Goal: Book appointment/travel/reservation

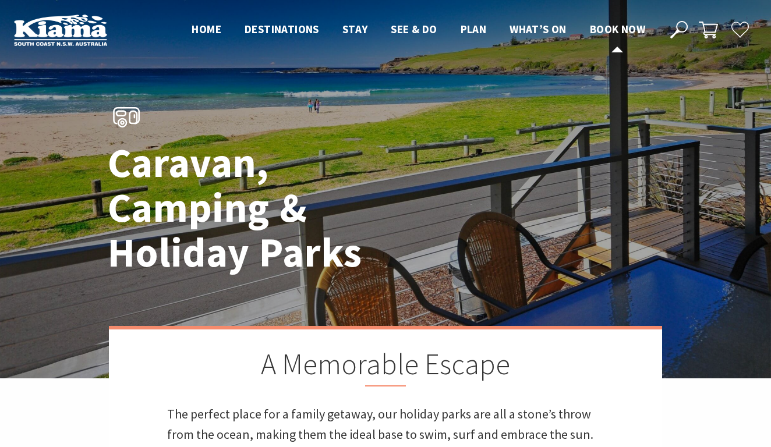
click at [598, 30] on span "Book now" at bounding box center [617, 29] width 55 height 14
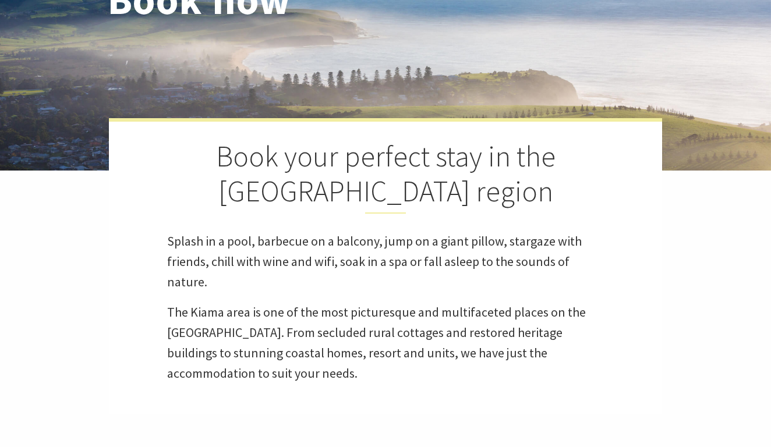
select select "3"
select select "2"
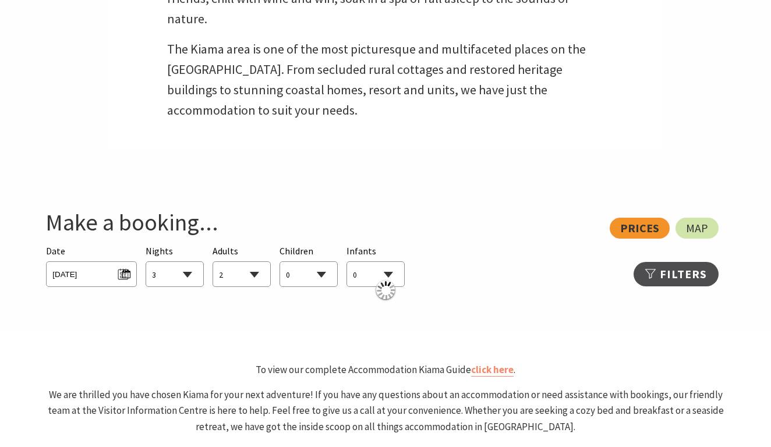
scroll to position [477, 0]
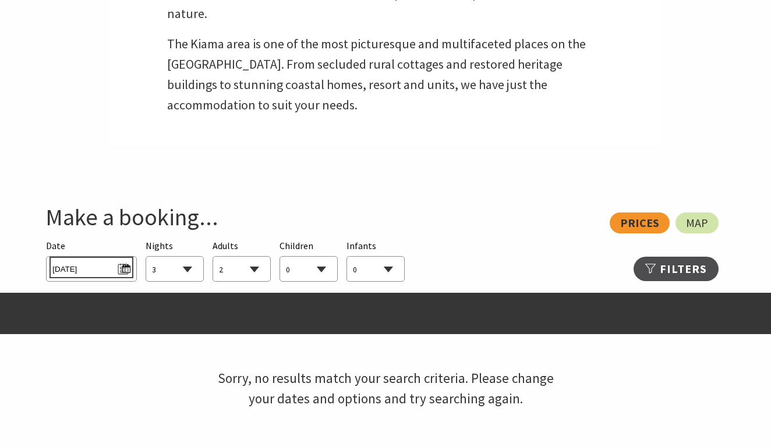
click at [123, 267] on span "[DATE]" at bounding box center [90, 268] width 77 height 16
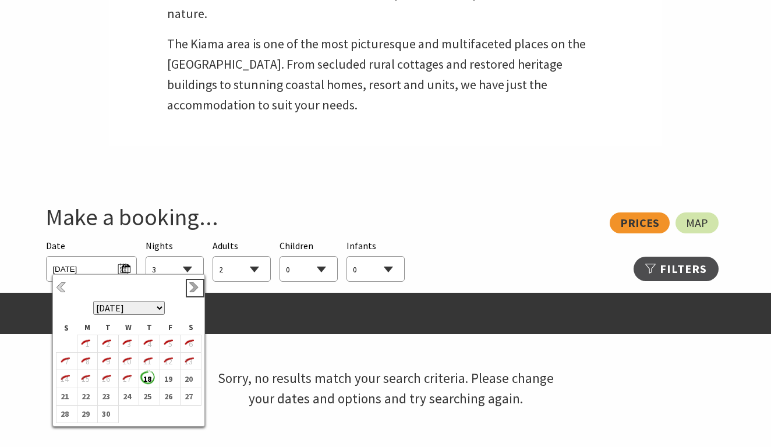
click at [197, 284] on link "Next" at bounding box center [195, 288] width 13 height 13
click at [146, 343] on b "2" at bounding box center [146, 344] width 15 height 15
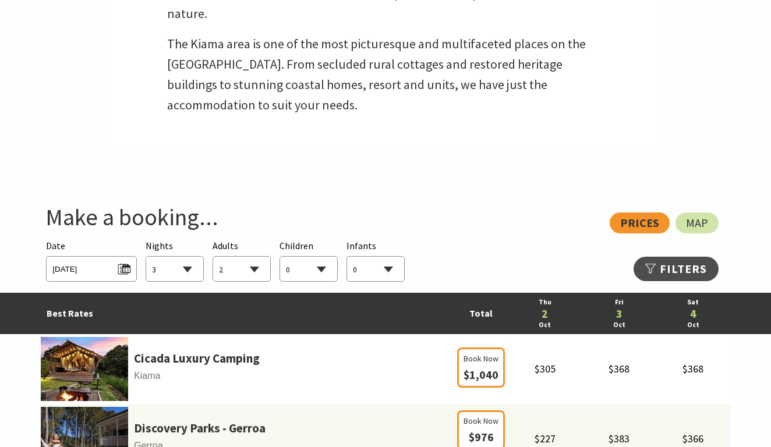
select select "1"
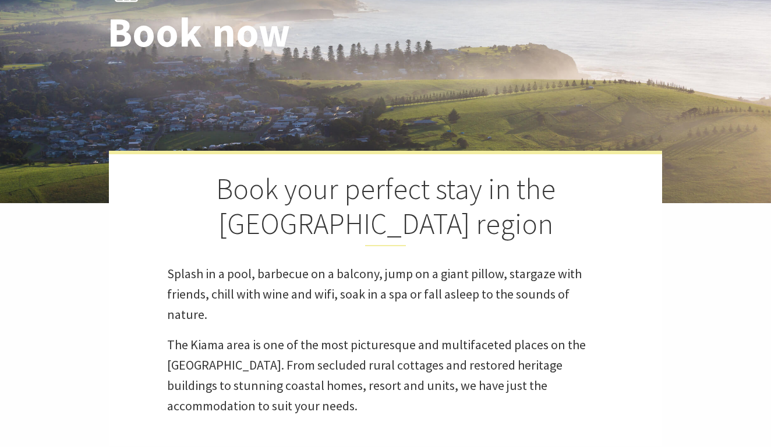
scroll to position [43, 0]
